Goal: Information Seeking & Learning: Learn about a topic

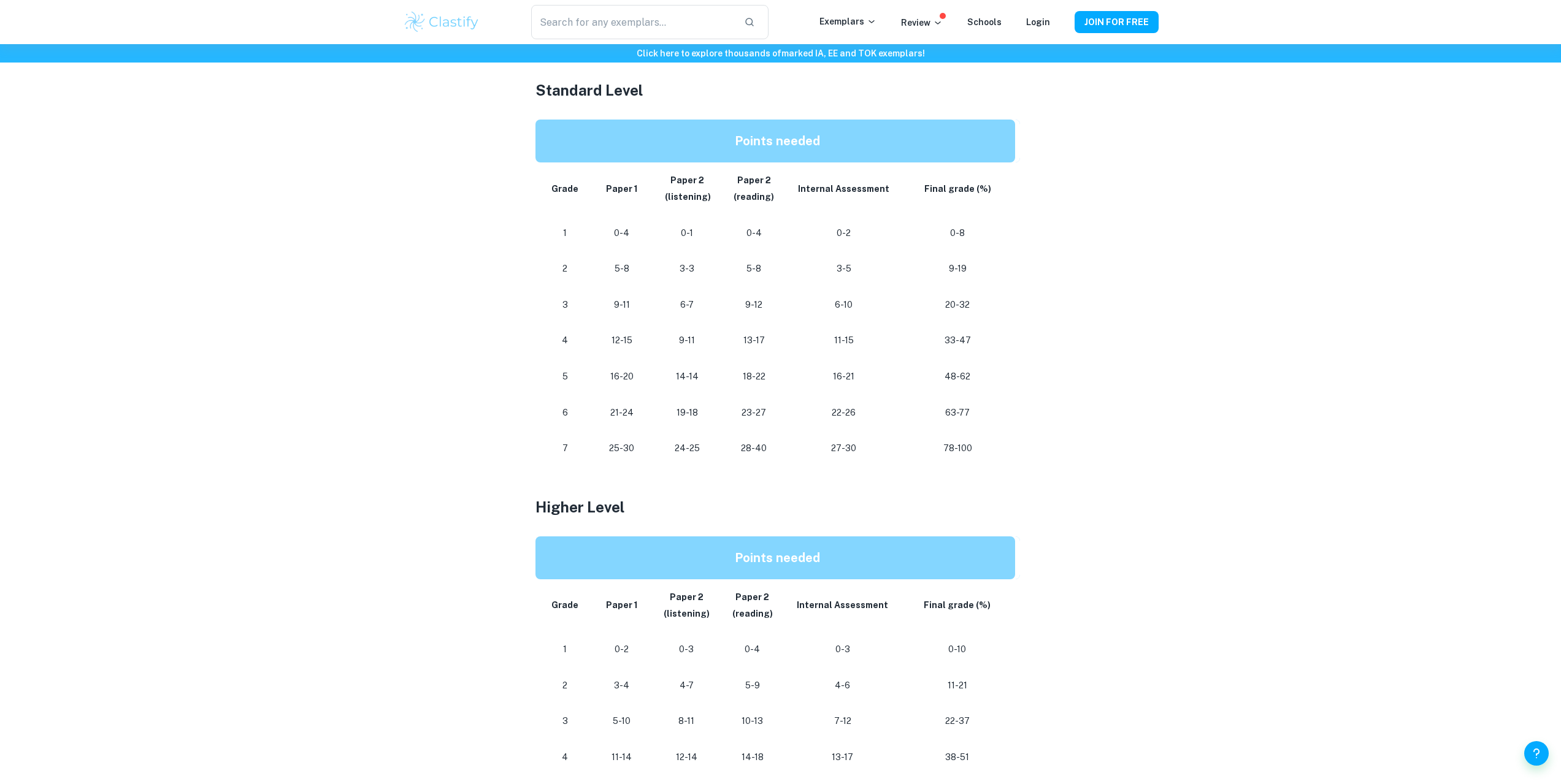
scroll to position [613, 0]
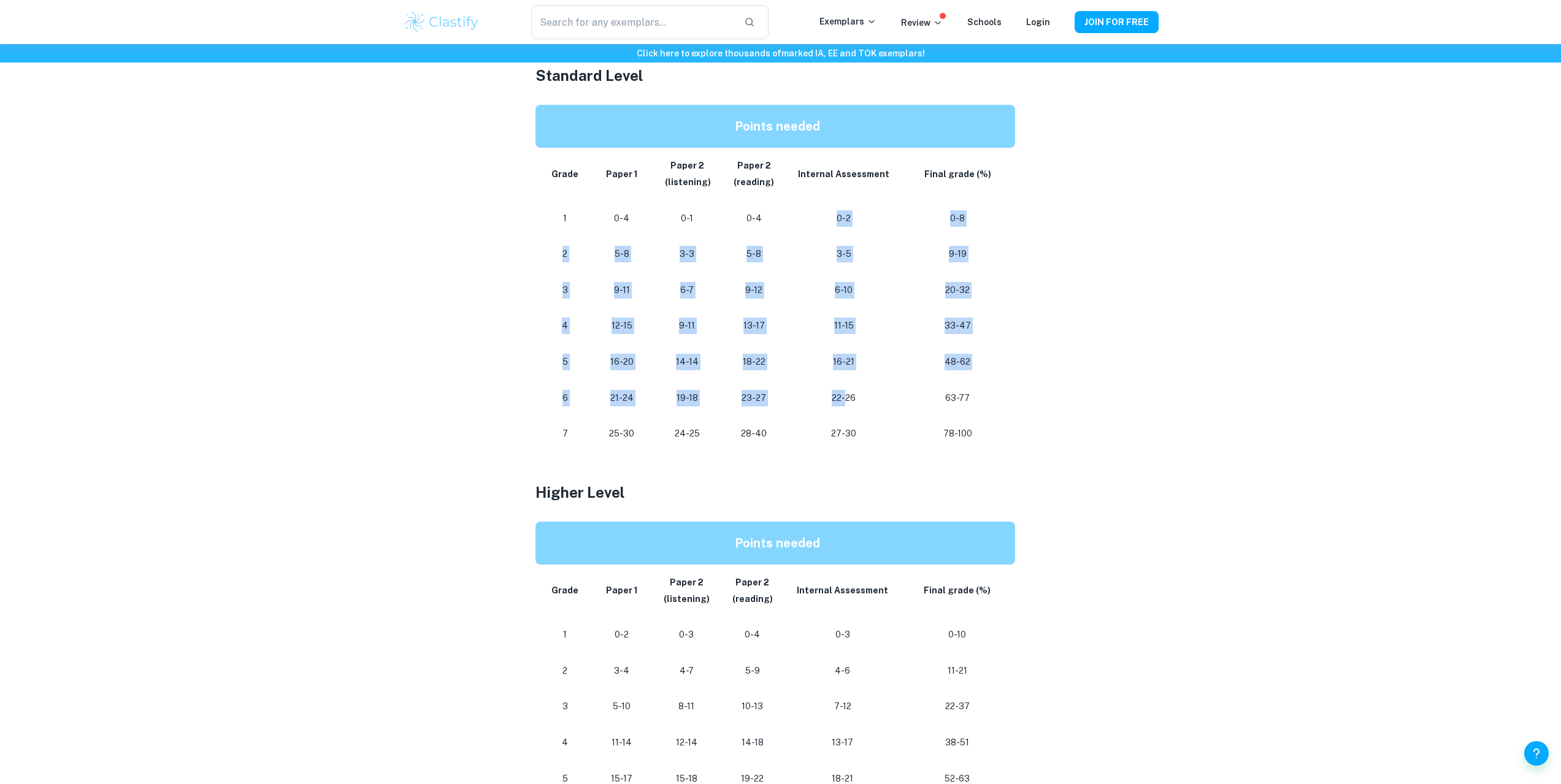
drag, startPoint x: 831, startPoint y: 204, endPoint x: 855, endPoint y: 408, distance: 205.4
click at [845, 409] on tbody "Grade Paper 1 Paper 2 (listening) Paper 2 (reading) Internal Assessment Final g…" at bounding box center [777, 300] width 484 height 304
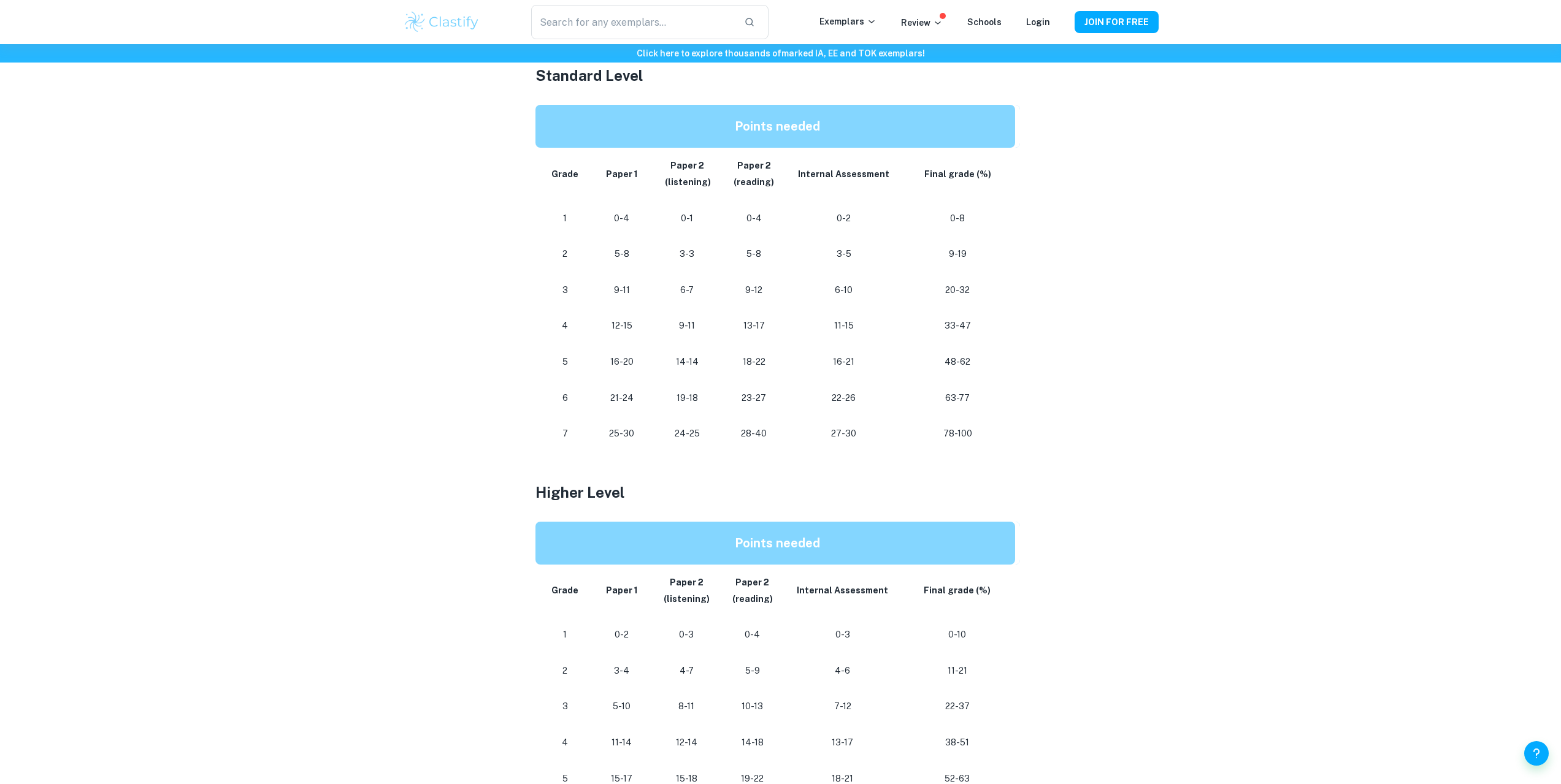
click at [866, 413] on td "22-26" at bounding box center [844, 398] width 113 height 36
drag, startPoint x: 869, startPoint y: 433, endPoint x: 830, endPoint y: 435, distance: 39.1
click at [830, 435] on p "27-30" at bounding box center [843, 434] width 93 height 17
click at [891, 415] on td "22-26" at bounding box center [844, 398] width 113 height 36
drag, startPoint x: 864, startPoint y: 430, endPoint x: 824, endPoint y: 425, distance: 40.3
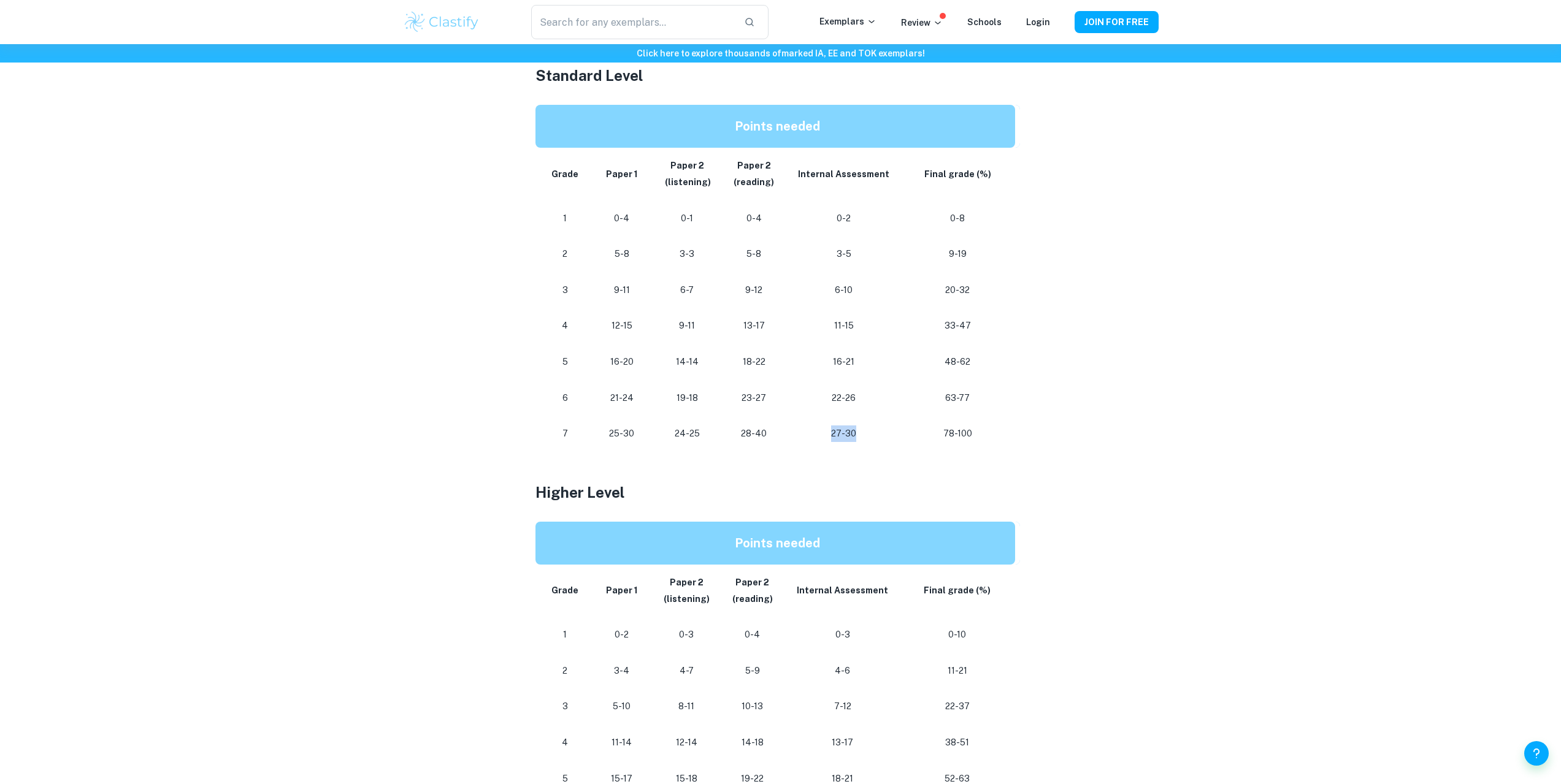
click at [824, 425] on td "27-30" at bounding box center [844, 434] width 113 height 36
click at [864, 421] on td "27-30" at bounding box center [844, 434] width 113 height 36
drag, startPoint x: 860, startPoint y: 435, endPoint x: 799, endPoint y: 426, distance: 61.7
click at [799, 426] on p "27-30" at bounding box center [843, 434] width 93 height 17
click at [874, 427] on p "27-30" at bounding box center [843, 434] width 93 height 17
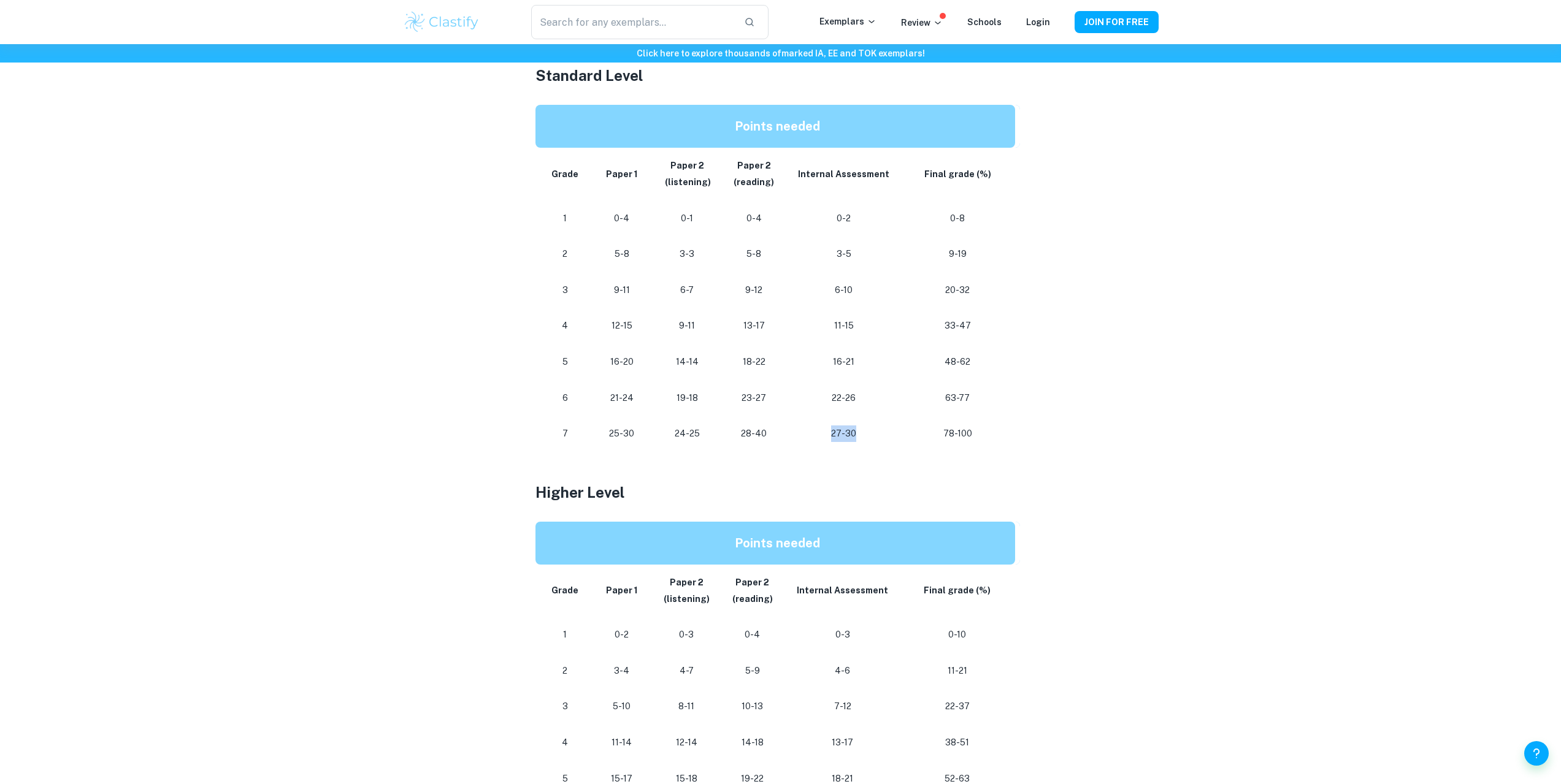
drag, startPoint x: 857, startPoint y: 430, endPoint x: 822, endPoint y: 426, distance: 35.2
click at [802, 428] on p "27-30" at bounding box center [843, 434] width 93 height 17
click at [861, 425] on td "27-30" at bounding box center [844, 434] width 113 height 36
drag, startPoint x: 861, startPoint y: 428, endPoint x: 831, endPoint y: 428, distance: 30.0
click at [831, 428] on p "27-30" at bounding box center [843, 434] width 93 height 17
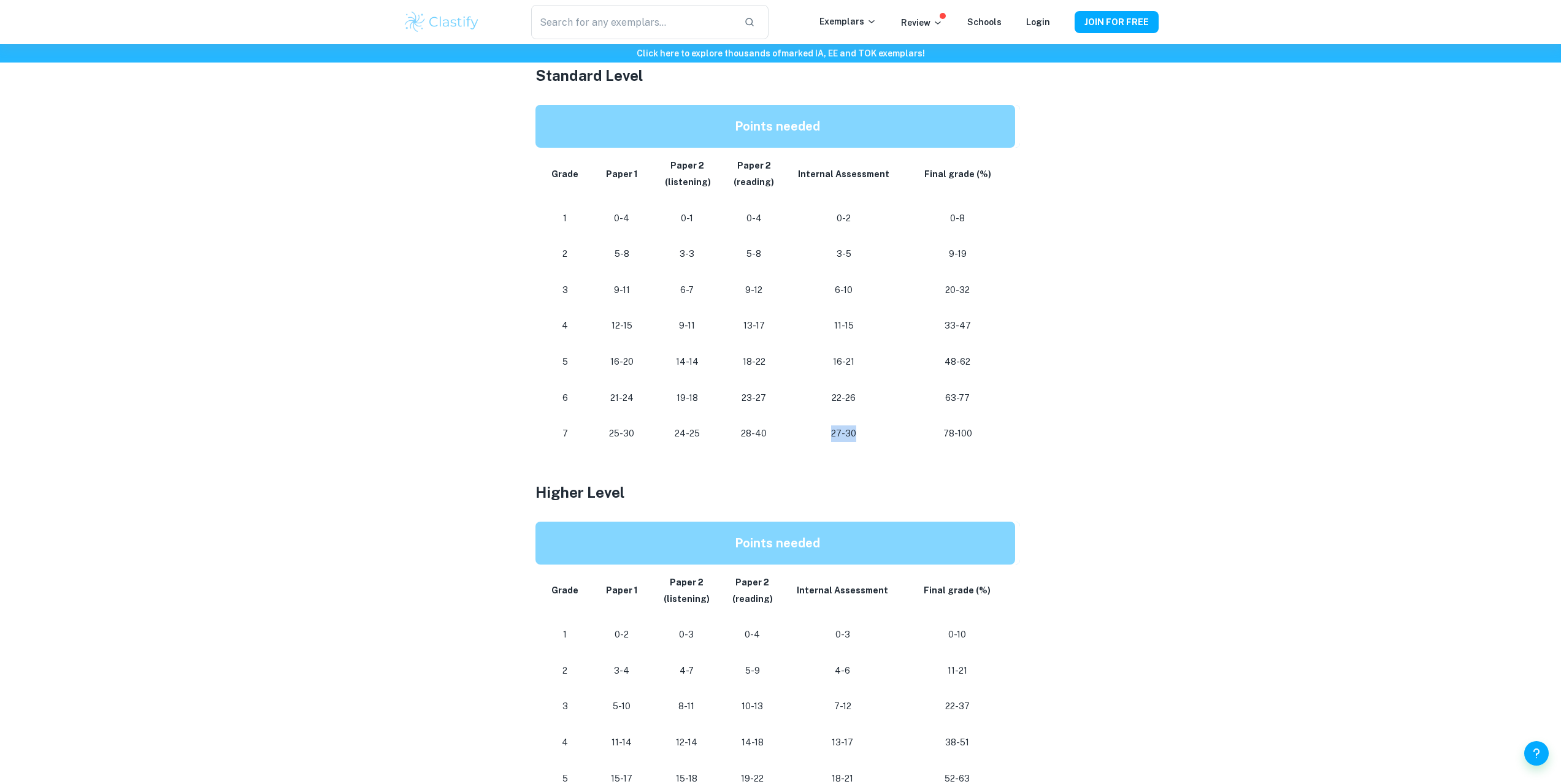
click at [867, 425] on p "27-30" at bounding box center [843, 434] width 93 height 17
click at [1091, 270] on div "IB Chinese B Grade Boundaries By [PERSON_NAME] • [DATE] Get feedback on your Ch…" at bounding box center [780, 304] width 756 height 1646
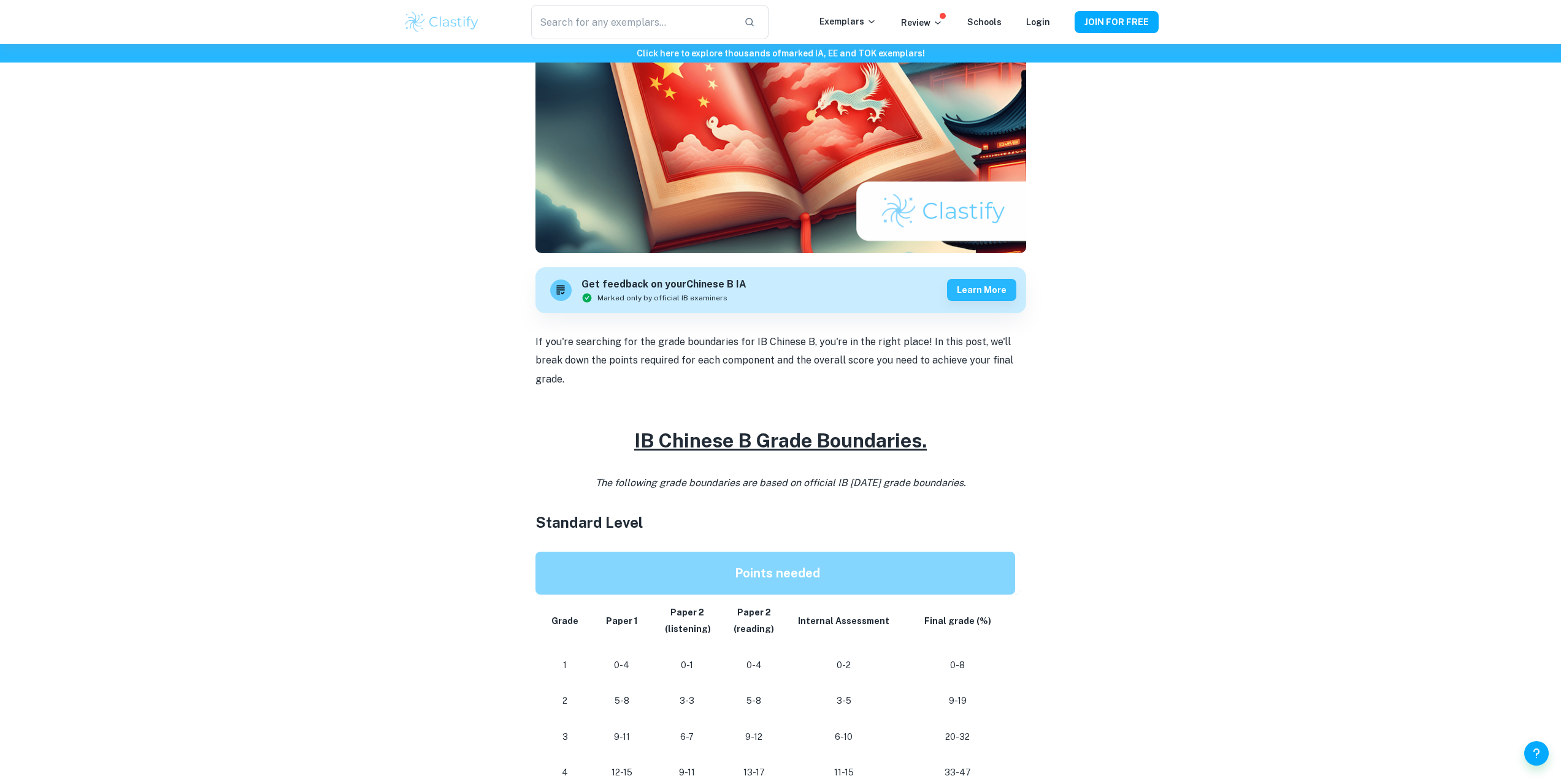
scroll to position [123, 0]
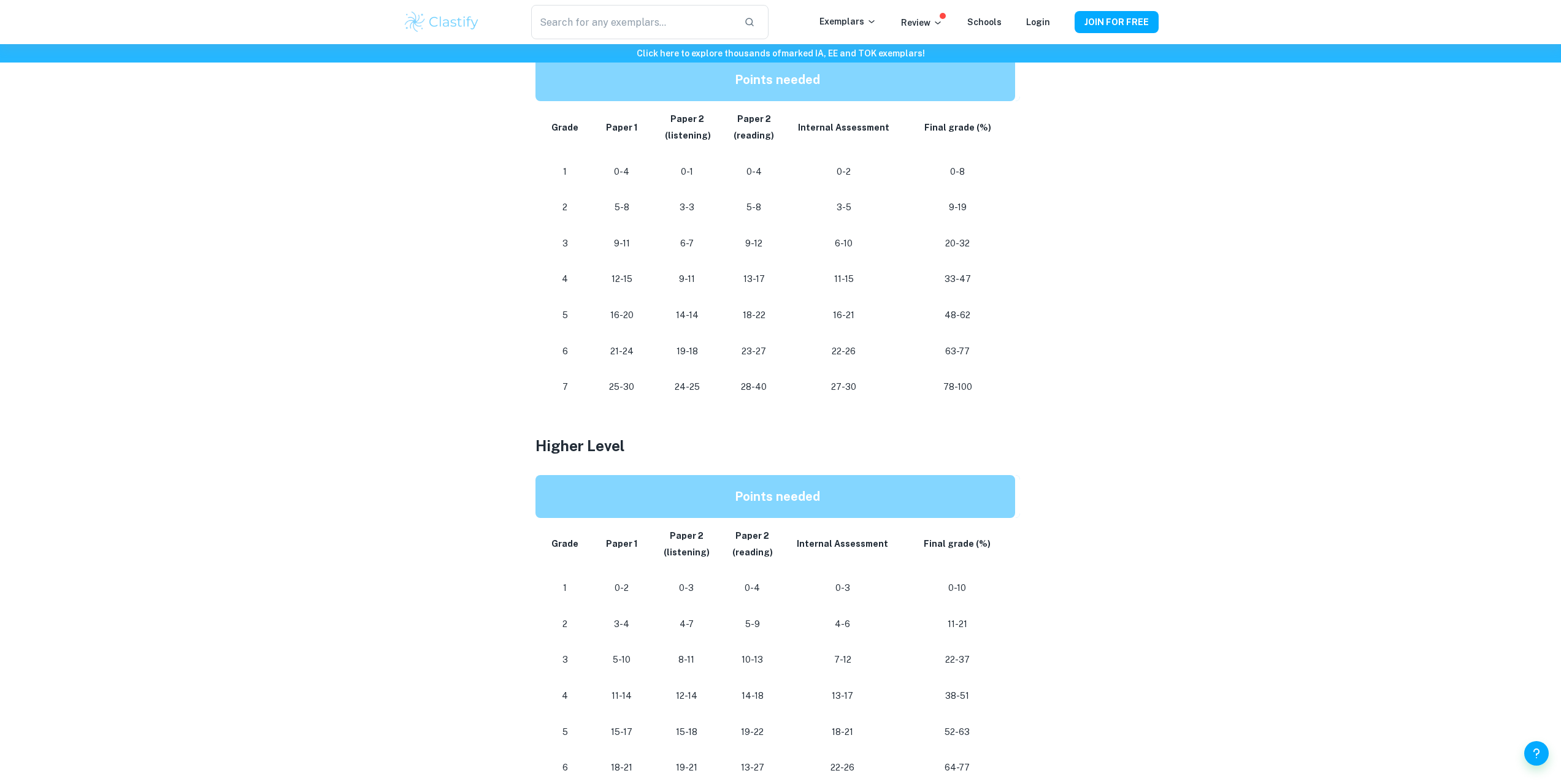
scroll to position [675, 0]
